Goal: Task Accomplishment & Management: Manage account settings

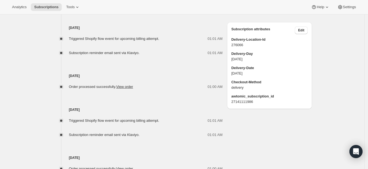
scroll to position [307, 0]
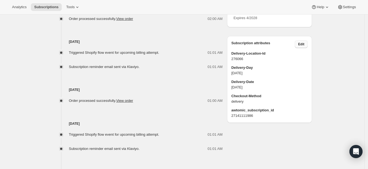
click at [300, 46] on span "Edit" at bounding box center [301, 44] width 6 height 4
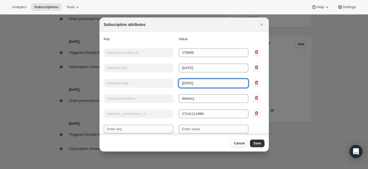
click at [192, 85] on input "[DATE]" at bounding box center [213, 83] width 70 height 9
click at [208, 83] on input "[DATE]" at bounding box center [213, 83] width 70 height 9
type input "[DATE]"
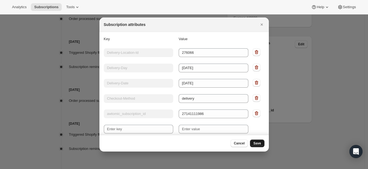
click at [260, 142] on span "Save" at bounding box center [257, 143] width 8 height 4
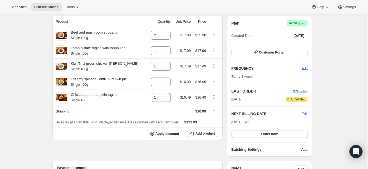
scroll to position [68, 0]
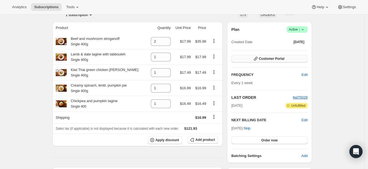
click at [279, 57] on span "Customer Portal" at bounding box center [271, 58] width 25 height 4
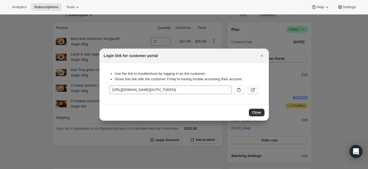
click at [250, 86] on button ":rev:" at bounding box center [253, 89] width 12 height 9
click at [258, 56] on button "Close" at bounding box center [262, 56] width 8 height 8
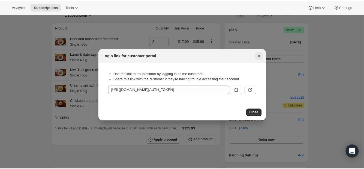
scroll to position [68, 0]
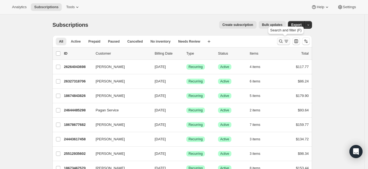
click at [280, 42] on icon "Search and filter results" at bounding box center [280, 40] width 5 height 5
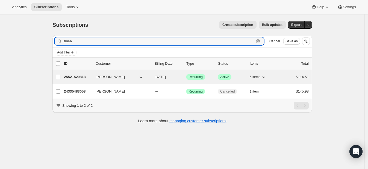
type input "sinea"
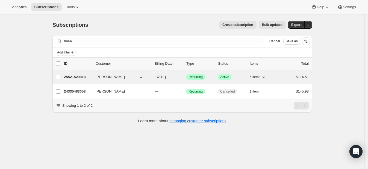
click at [71, 79] on p "25521520818" at bounding box center [77, 76] width 27 height 5
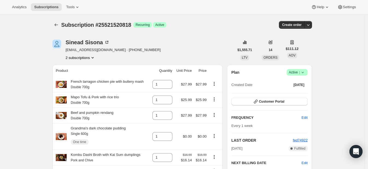
click at [305, 72] on icon at bounding box center [302, 72] width 5 height 5
click at [304, 84] on span "Pause subscription" at bounding box center [298, 83] width 30 height 4
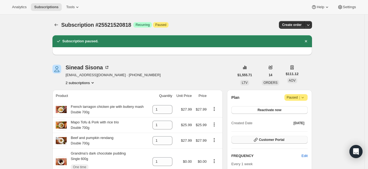
click at [282, 138] on span "Customer Portal" at bounding box center [271, 140] width 25 height 4
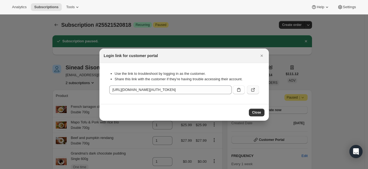
click at [254, 92] on button ":rf5:" at bounding box center [253, 89] width 12 height 9
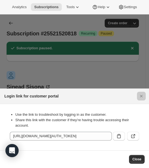
click at [121, 71] on div at bounding box center [74, 84] width 149 height 168
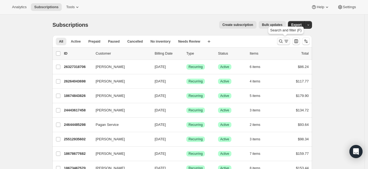
click at [288, 42] on icon "Search and filter results" at bounding box center [285, 40] width 5 height 5
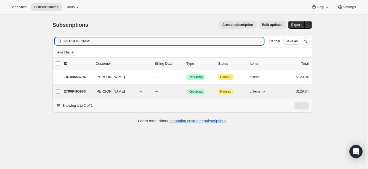
type input "adrienne"
click at [133, 92] on button "Adrienne Coad" at bounding box center [119, 91] width 55 height 9
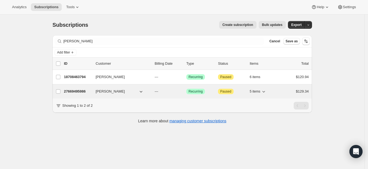
click at [133, 92] on button "Adrienne Coad" at bounding box center [119, 91] width 55 height 9
click at [82, 91] on p "27669495986" at bounding box center [77, 91] width 27 height 5
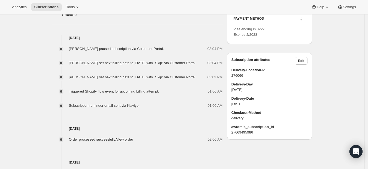
scroll to position [273, 0]
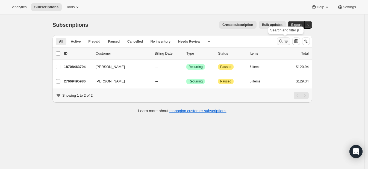
click at [280, 44] on icon "Search and filter results" at bounding box center [280, 40] width 5 height 5
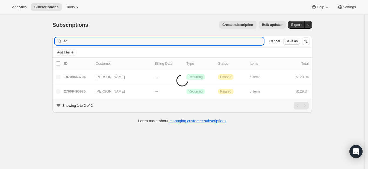
type input "a"
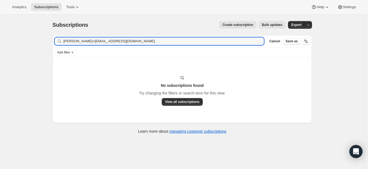
drag, startPoint x: 91, startPoint y: 41, endPoint x: 60, endPoint y: 40, distance: 31.1
click at [60, 40] on div "Hilary Monteith<hilarymonteith@xtra.co.nz Clear" at bounding box center [159, 41] width 209 height 8
type input "hilarymonteith@xtra.co.nz"
drag, startPoint x: 120, startPoint y: 40, endPoint x: 45, endPoint y: 44, distance: 74.6
click at [45, 44] on div "Subscriptions. This page is ready Subscriptions Create subscription Bulk update…" at bounding box center [182, 98] width 364 height 169
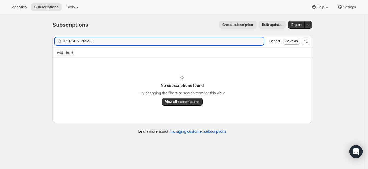
drag, startPoint x: 95, startPoint y: 42, endPoint x: 58, endPoint y: 48, distance: 37.4
click at [58, 48] on div "Filter subscribers Hilary Monteith Clear Cancel Save as Add filter" at bounding box center [181, 46] width 259 height 22
type input "Hilary Monteith"
